Goal: Task Accomplishment & Management: Use online tool/utility

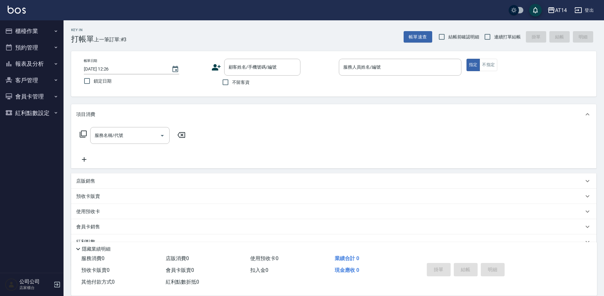
click at [236, 88] on label "不留客資" at bounding box center [234, 82] width 31 height 13
click at [232, 88] on input "不留客資" at bounding box center [225, 82] width 13 height 13
checkbox input "true"
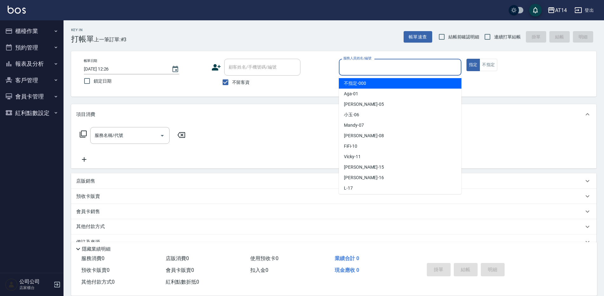
click at [376, 63] on input "服務人員姓名/編號" at bounding box center [400, 67] width 117 height 11
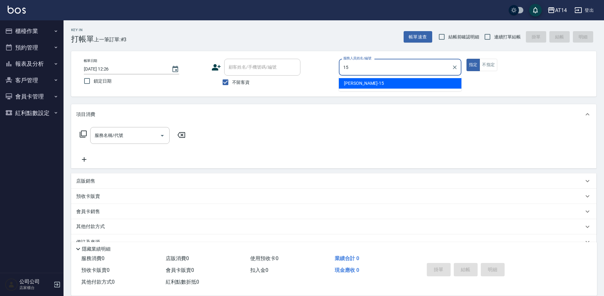
type input "Dora-15"
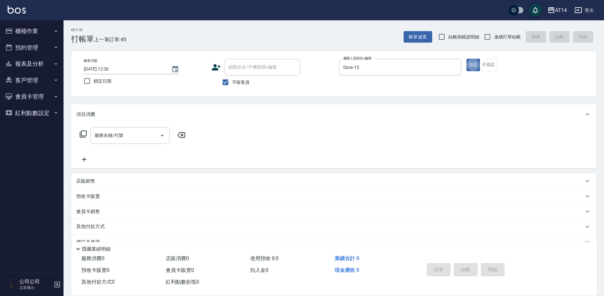
type button "true"
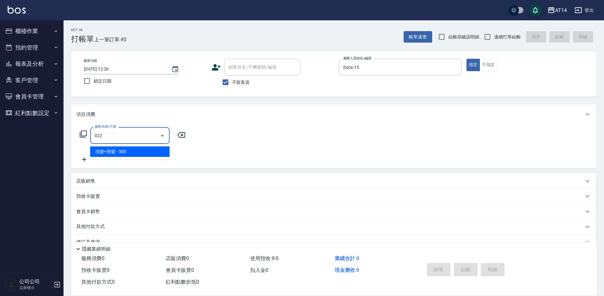
type input "洗髮+剪髮(022)"
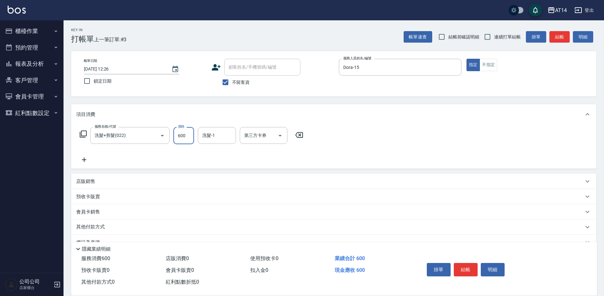
type input "600"
type input "[PERSON_NAME]-20"
click at [502, 37] on span "連續打單結帳" at bounding box center [507, 37] width 27 height 7
click at [494, 37] on input "連續打單結帳" at bounding box center [487, 36] width 13 height 13
checkbox input "true"
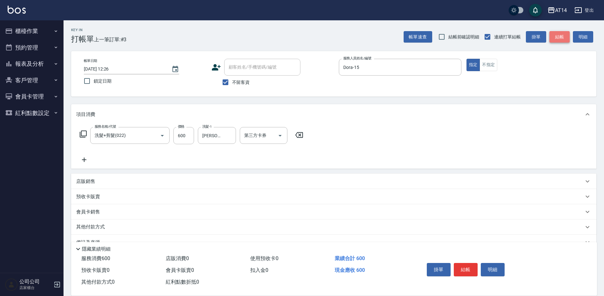
click at [564, 37] on button "結帳" at bounding box center [560, 37] width 20 height 12
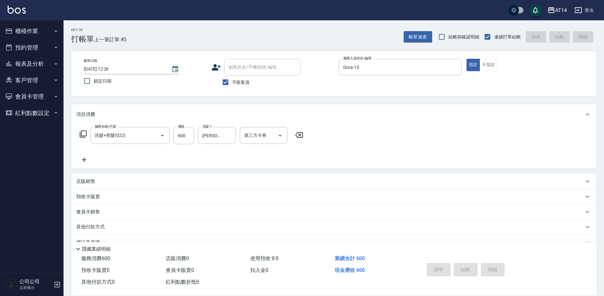
type input "[DATE] 14:42"
click at [366, 67] on input "服務人員姓名/編號" at bounding box center [400, 67] width 117 height 11
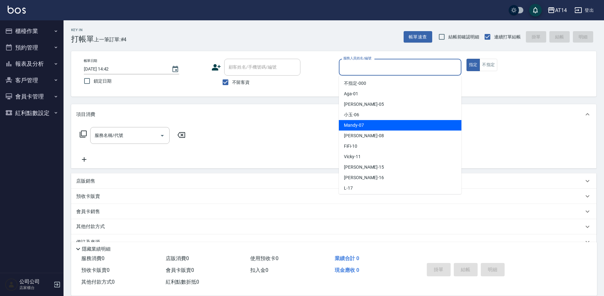
click at [348, 123] on span "Mandy -07" at bounding box center [354, 125] width 20 height 7
type input "Mandy-07"
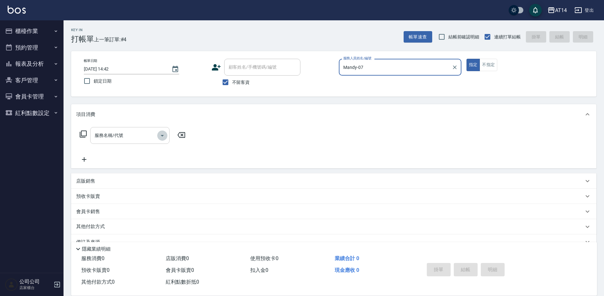
click at [159, 137] on icon "Open" at bounding box center [163, 136] width 8 height 8
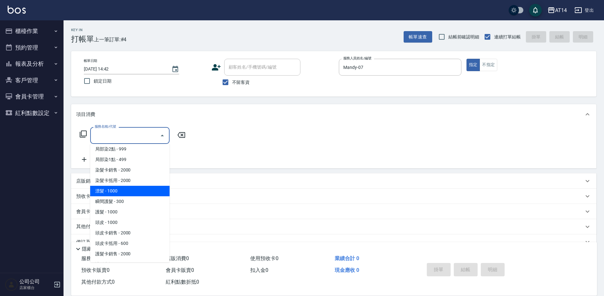
scroll to position [222, 0]
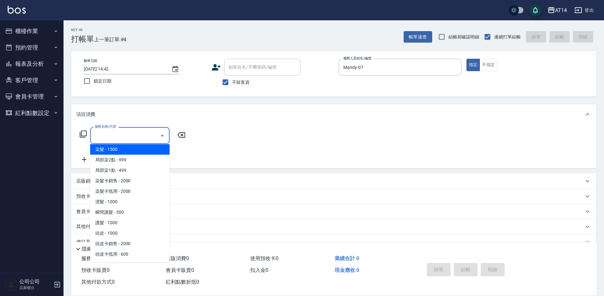
click at [125, 149] on span "染髮 - 1500" at bounding box center [129, 149] width 79 height 10
type input "染髮(041)"
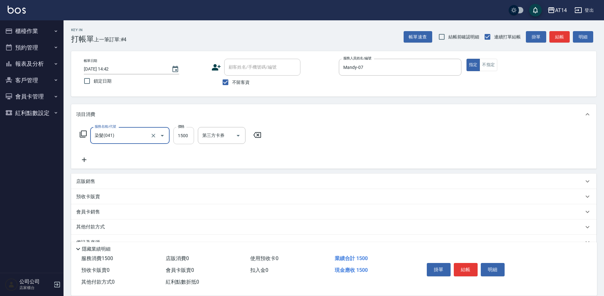
click at [188, 135] on input "1500" at bounding box center [183, 135] width 21 height 17
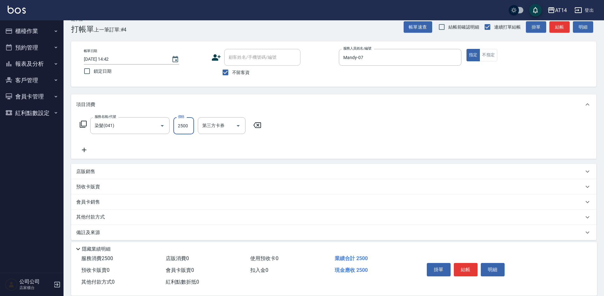
scroll to position [15, 0]
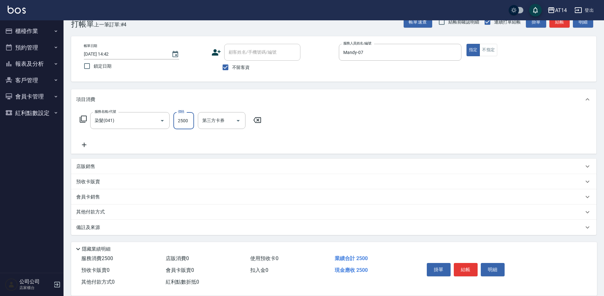
type input "2500"
click at [117, 210] on div "其他付款方式" at bounding box center [330, 212] width 508 height 7
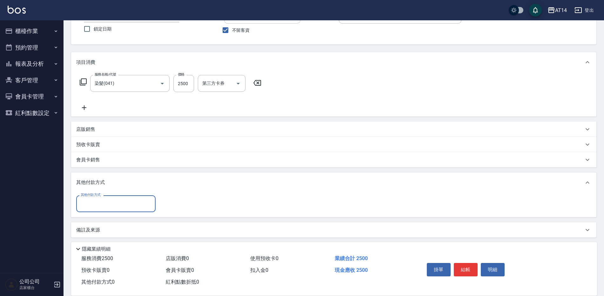
scroll to position [55, 0]
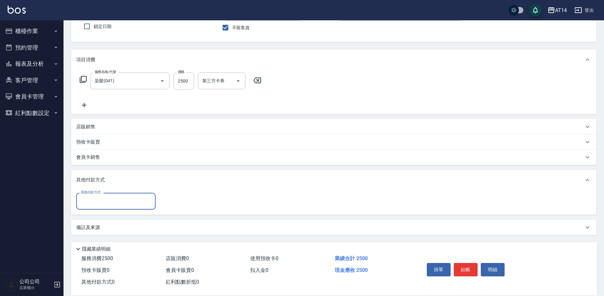
click at [102, 205] on input "其他付款方式" at bounding box center [116, 201] width 74 height 11
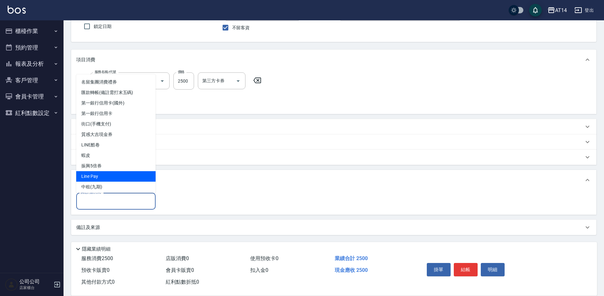
click at [98, 175] on span "Line Pay" at bounding box center [115, 176] width 79 height 10
type input "Line Pay"
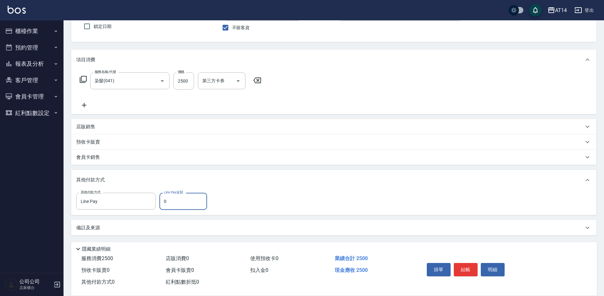
click at [161, 202] on input "0" at bounding box center [183, 201] width 48 height 17
type input "2500"
click at [467, 267] on button "結帳" at bounding box center [466, 269] width 24 height 13
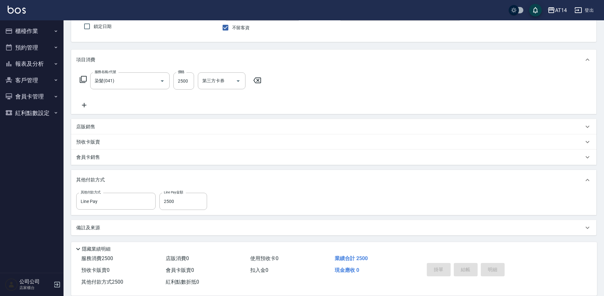
type input "[DATE] 15:12"
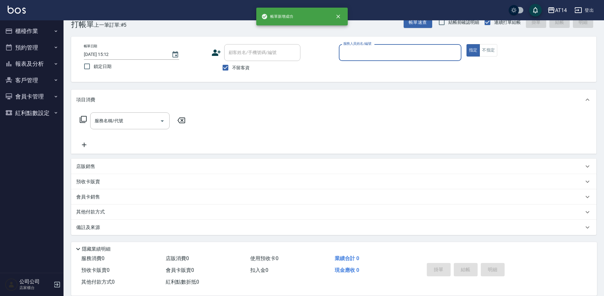
scroll to position [15, 0]
